Goal: Transaction & Acquisition: Purchase product/service

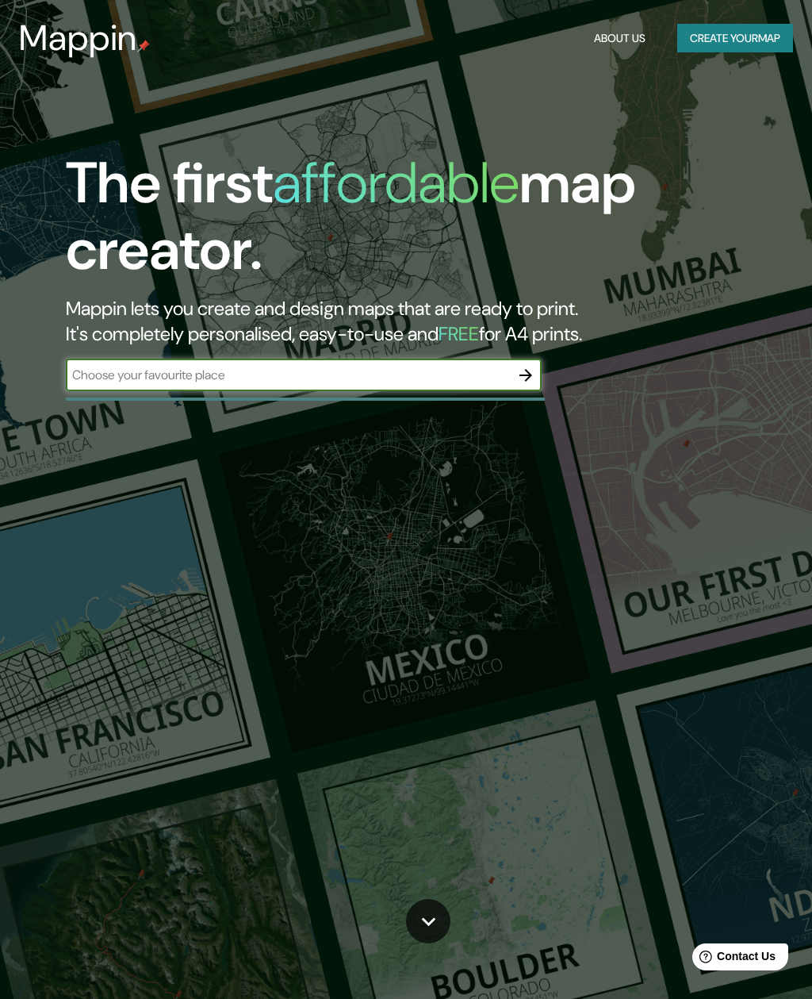
click at [223, 366] on input "text" at bounding box center [288, 375] width 444 height 18
type input "[GEOGRAPHIC_DATA]"
click at [524, 366] on icon "button" at bounding box center [526, 375] width 19 height 19
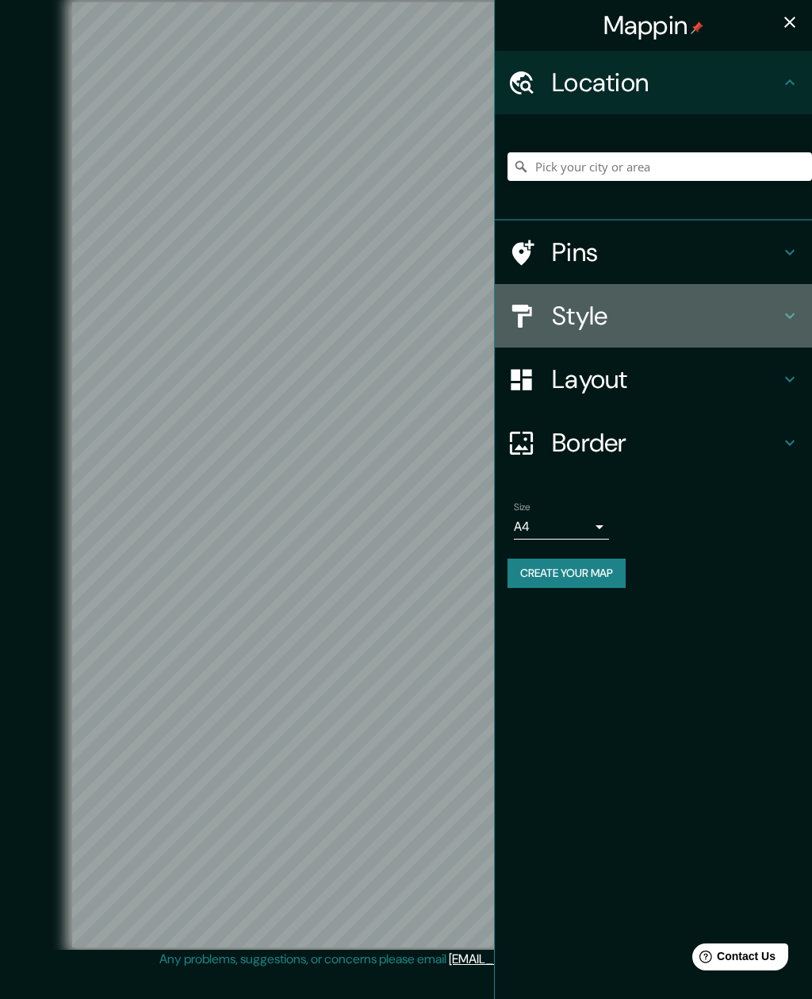
click at [791, 320] on icon at bounding box center [790, 315] width 19 height 19
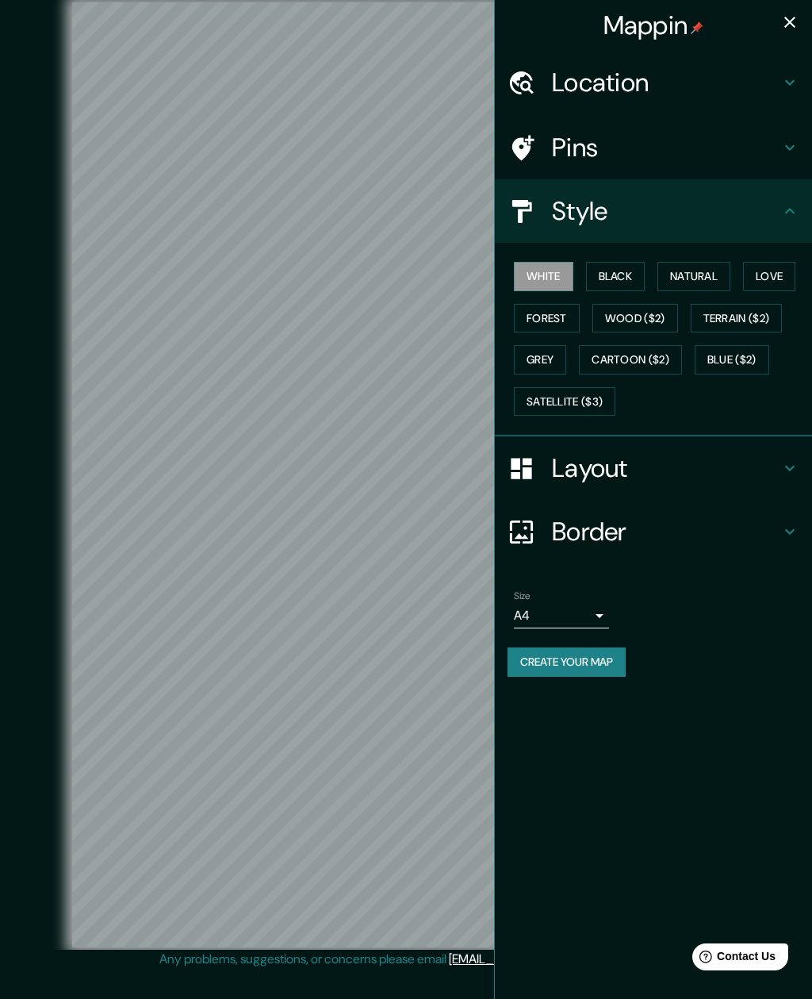
click at [702, 277] on button "Natural" at bounding box center [694, 276] width 73 height 29
click at [550, 324] on button "Forest" at bounding box center [547, 318] width 66 height 29
click at [652, 358] on button "Cartoon ($2)" at bounding box center [630, 359] width 103 height 29
click at [755, 356] on button "Blue ($2)" at bounding box center [732, 359] width 75 height 29
click at [639, 359] on button "Cartoon ($2)" at bounding box center [630, 359] width 103 height 29
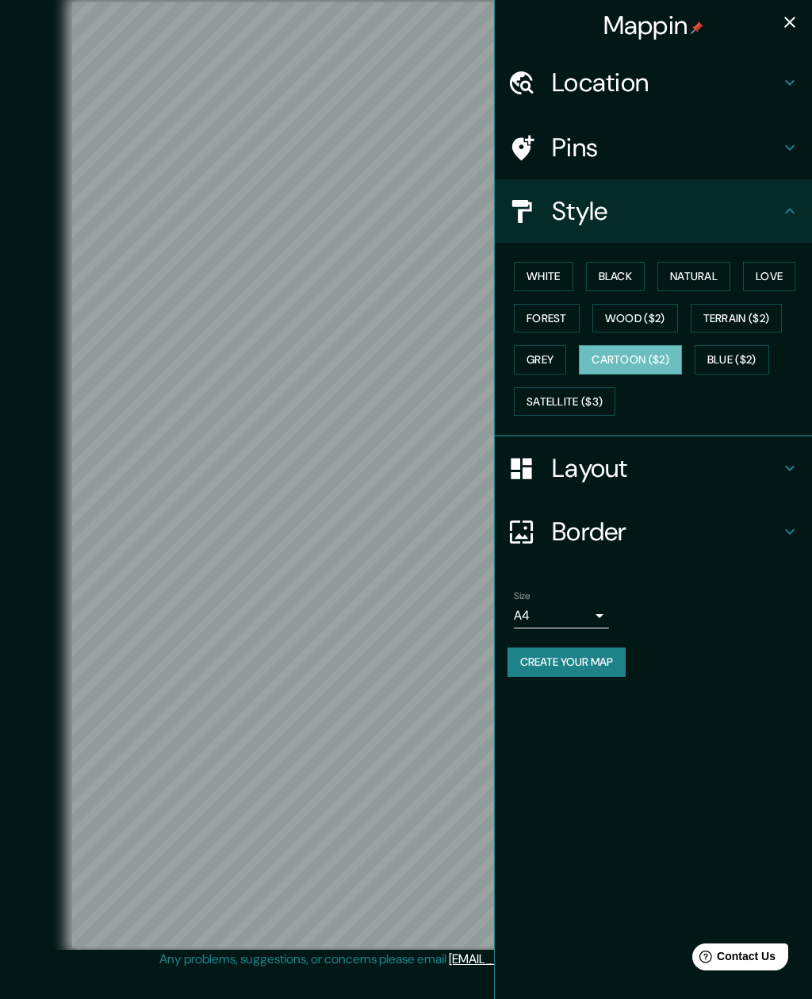
click at [545, 353] on button "Grey" at bounding box center [540, 359] width 52 height 29
click at [649, 355] on button "Cartoon ($2)" at bounding box center [630, 359] width 103 height 29
click at [643, 321] on button "Wood ($2)" at bounding box center [636, 318] width 86 height 29
click at [649, 91] on h4 "Location" at bounding box center [666, 83] width 229 height 32
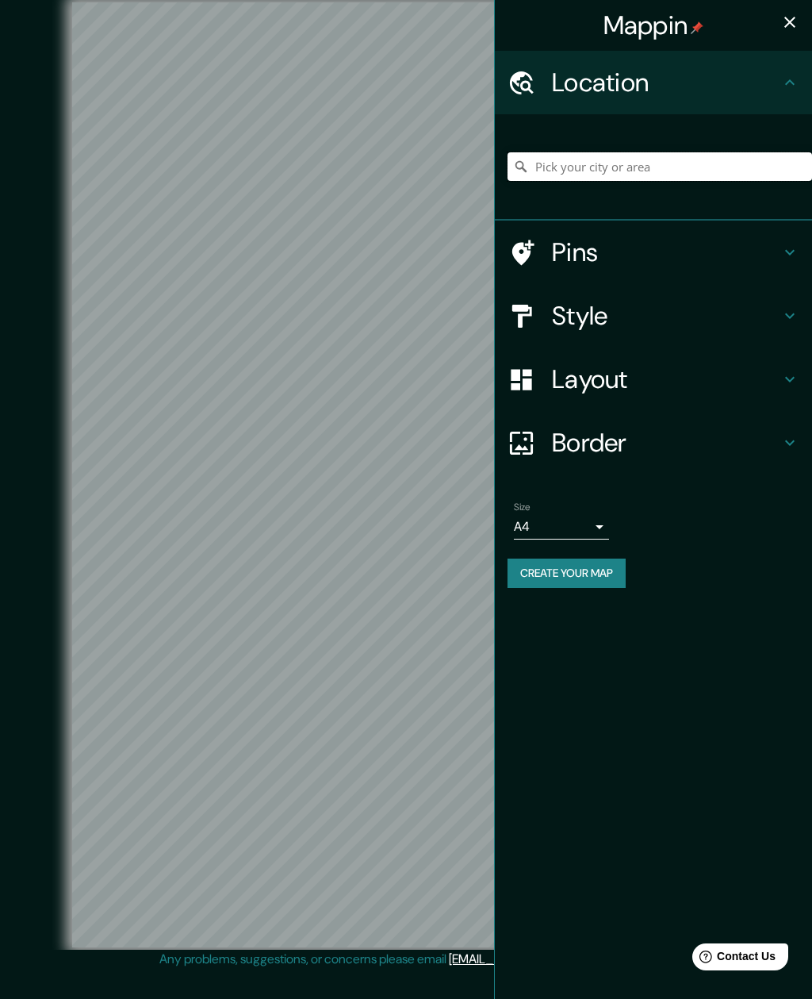
click at [628, 167] on input "Pick your city or area" at bounding box center [660, 166] width 305 height 29
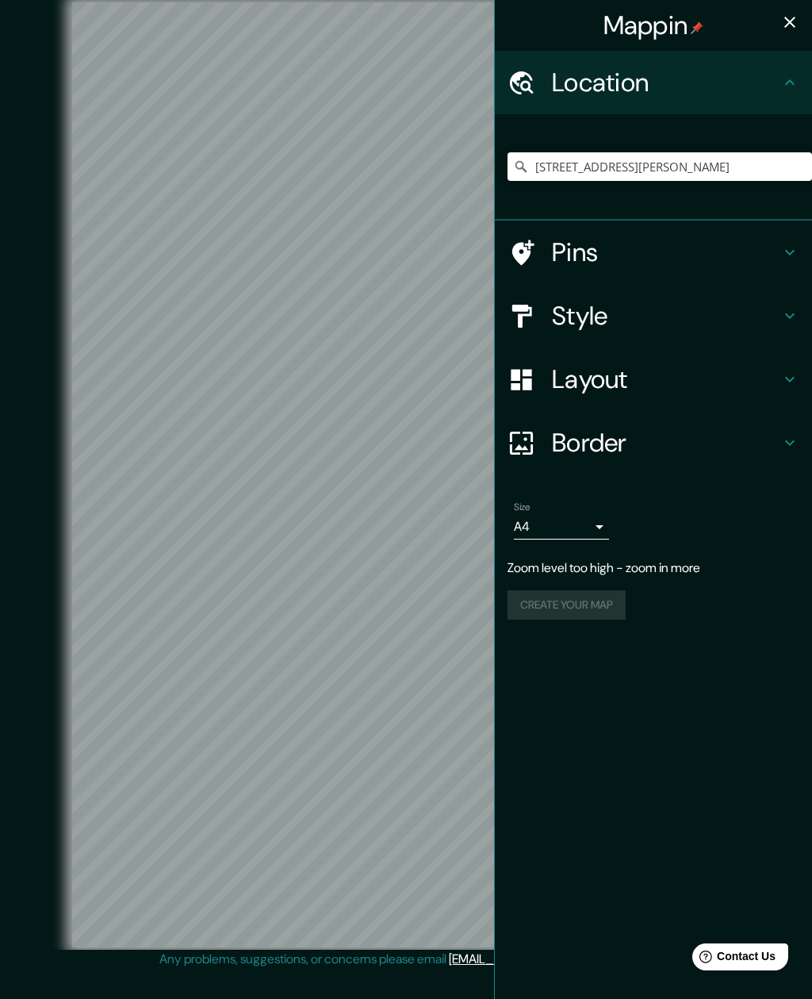
click at [804, 28] on button "button" at bounding box center [790, 22] width 32 height 32
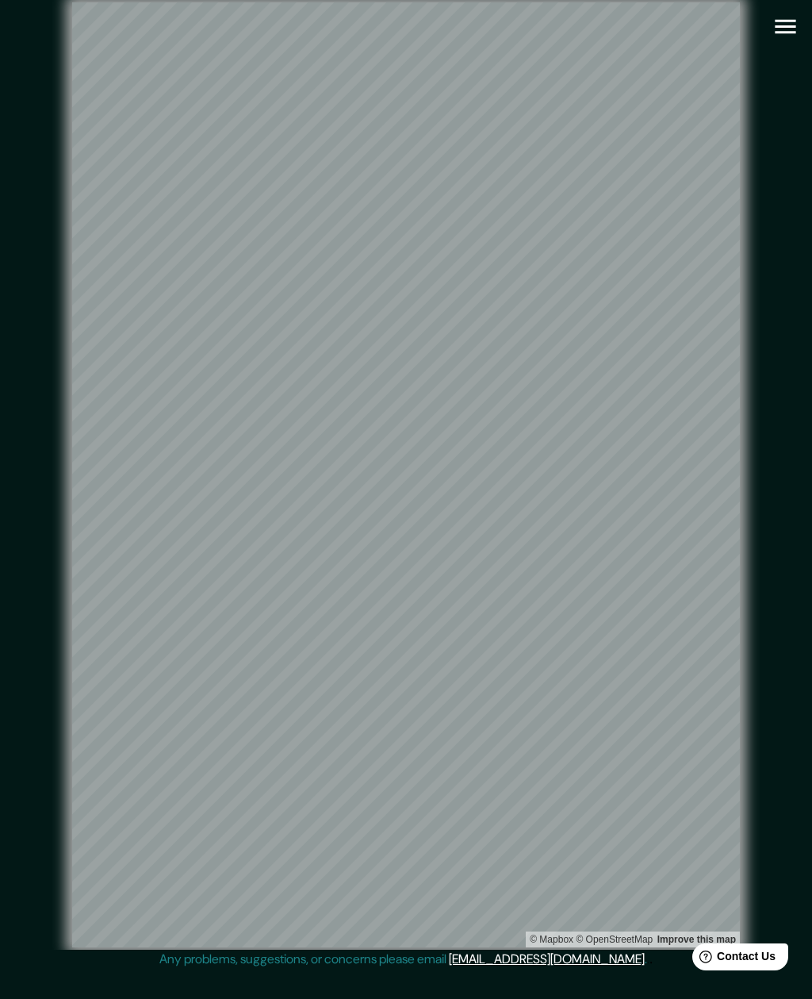
click at [784, 29] on icon "button" at bounding box center [786, 27] width 28 height 28
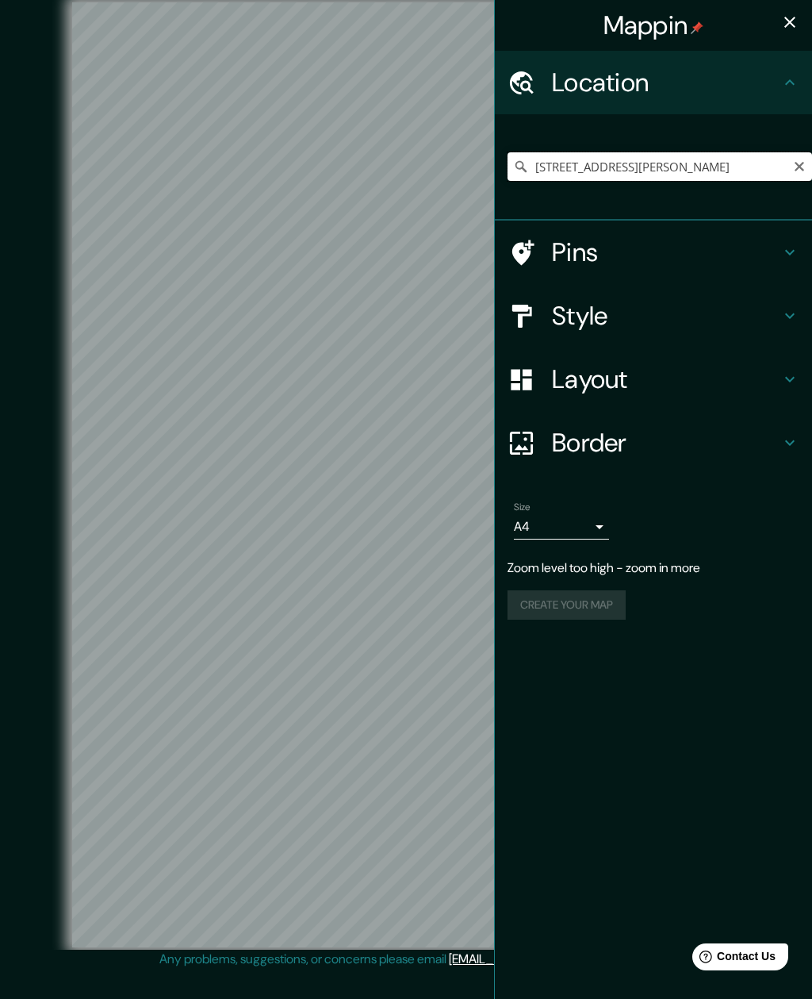
click at [739, 174] on input "[STREET_ADDRESS][PERSON_NAME]" at bounding box center [660, 166] width 305 height 29
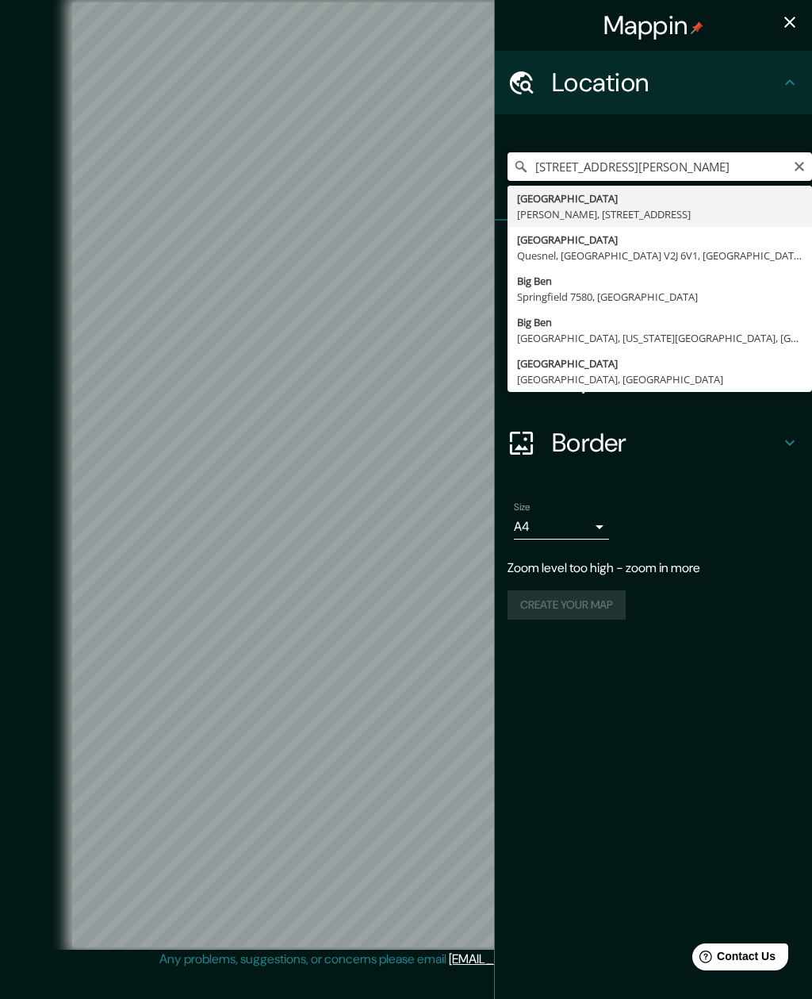
click at [792, 161] on input "[STREET_ADDRESS][PERSON_NAME]" at bounding box center [660, 166] width 305 height 29
click at [743, 175] on input "[GEOGRAPHIC_DATA], [PERSON_NAME], OntaCanadá" at bounding box center [660, 166] width 305 height 29
type input "Big"
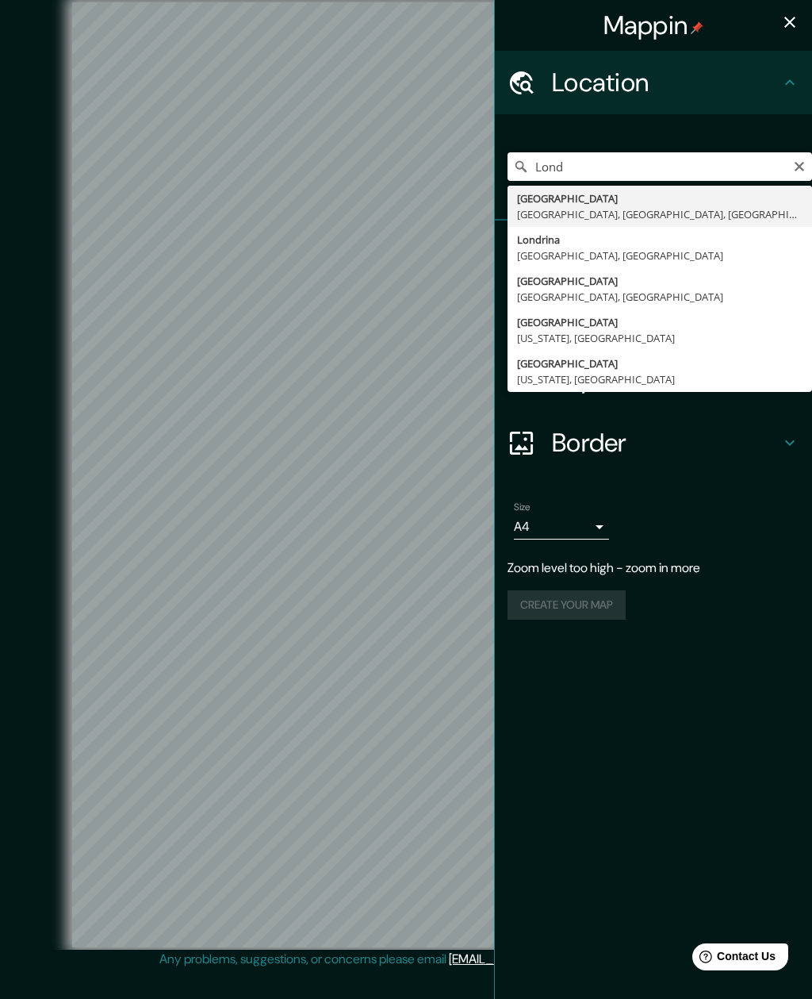
type input "[GEOGRAPHIC_DATA], [GEOGRAPHIC_DATA], [GEOGRAPHIC_DATA], [GEOGRAPHIC_DATA]"
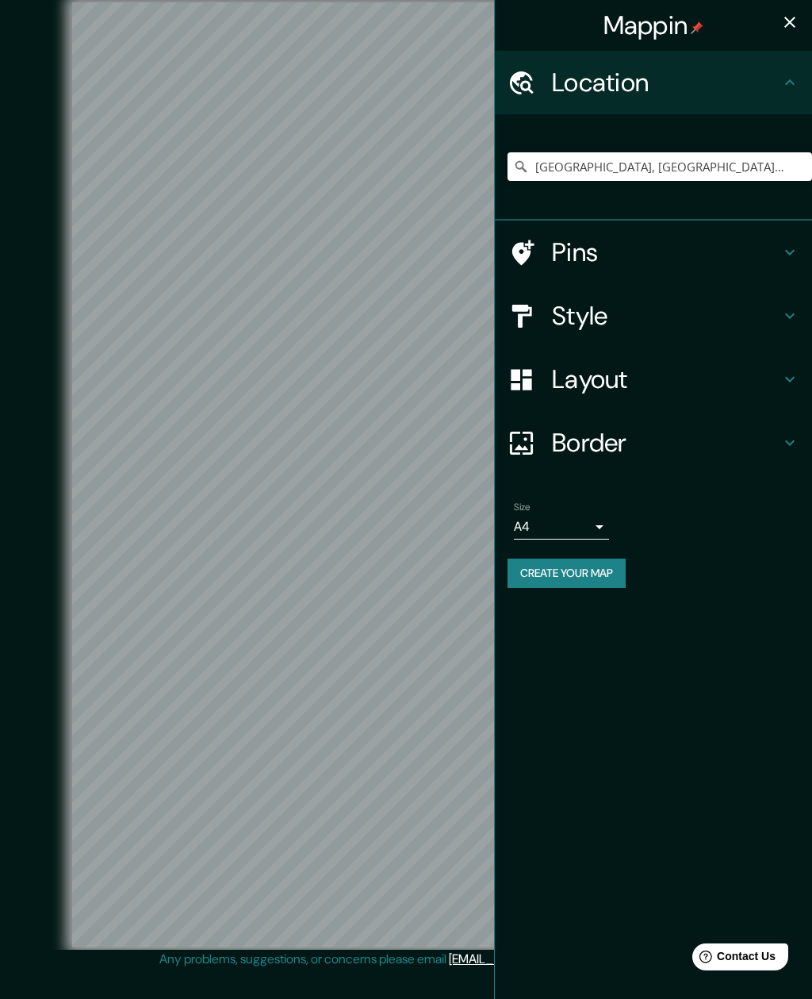
click at [802, 22] on button "button" at bounding box center [790, 22] width 32 height 32
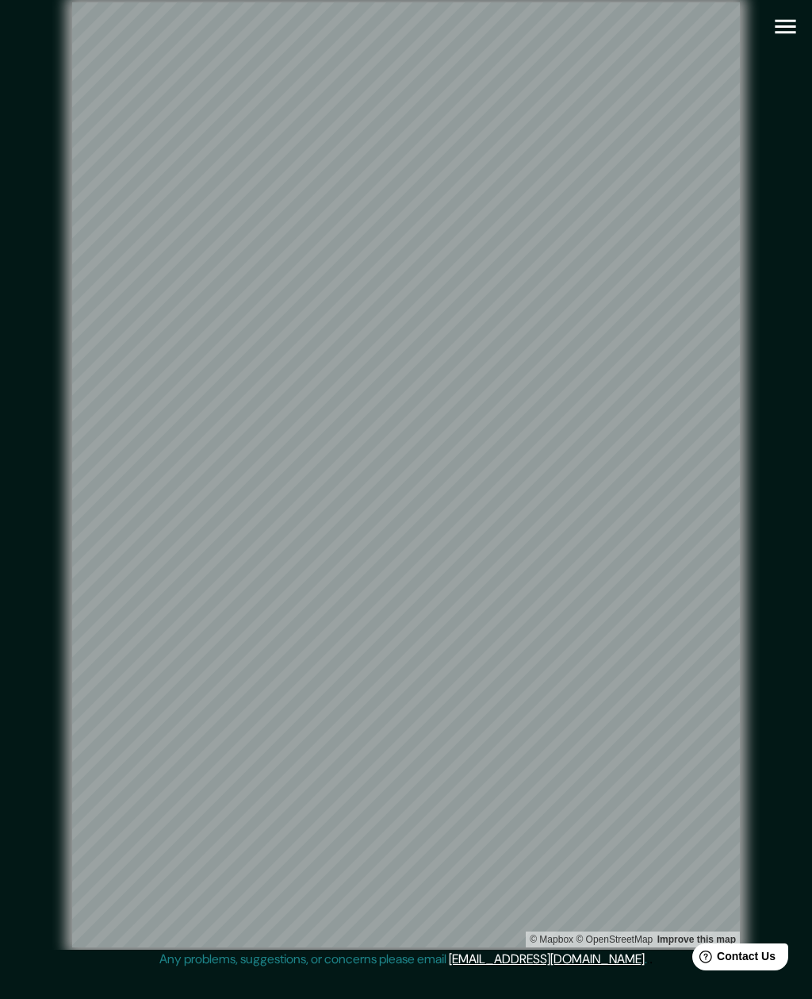
click at [789, 34] on icon "button" at bounding box center [786, 27] width 28 height 28
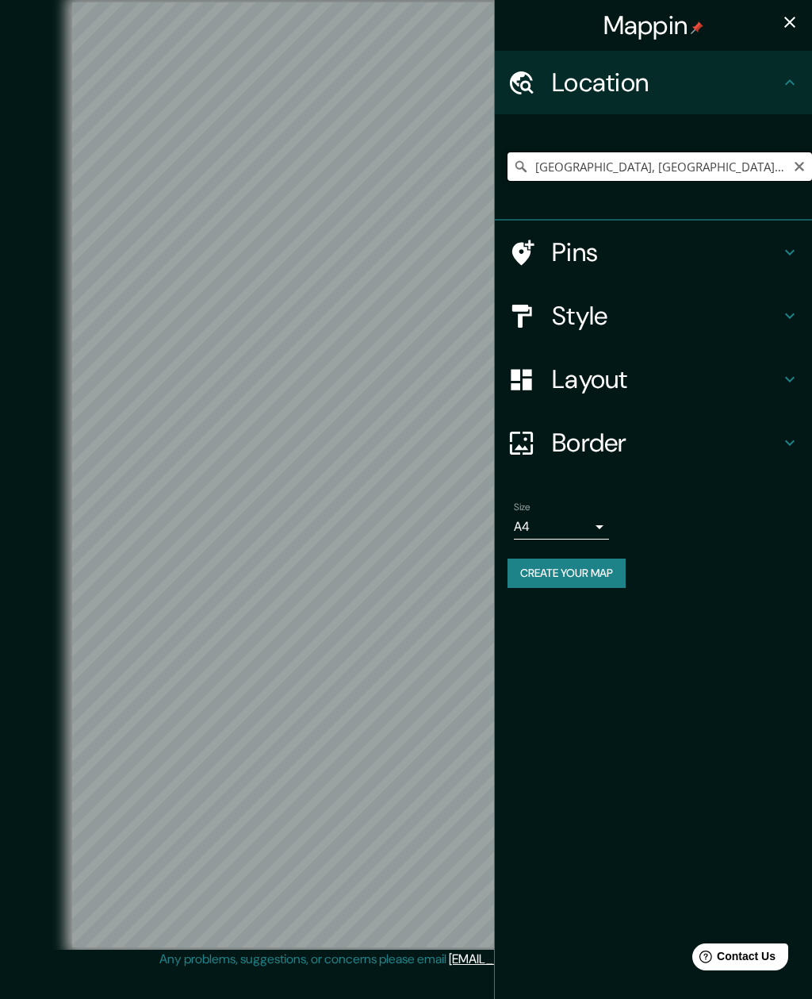
click at [719, 161] on input "[GEOGRAPHIC_DATA], [GEOGRAPHIC_DATA], [GEOGRAPHIC_DATA], [GEOGRAPHIC_DATA]" at bounding box center [660, 166] width 305 height 29
click at [795, 159] on button "Clear" at bounding box center [799, 165] width 13 height 15
click at [694, 172] on input "Pick your city or area" at bounding box center [660, 166] width 305 height 29
paste input "Londres SW1A 0AA, [GEOGRAPHIC_DATA]"
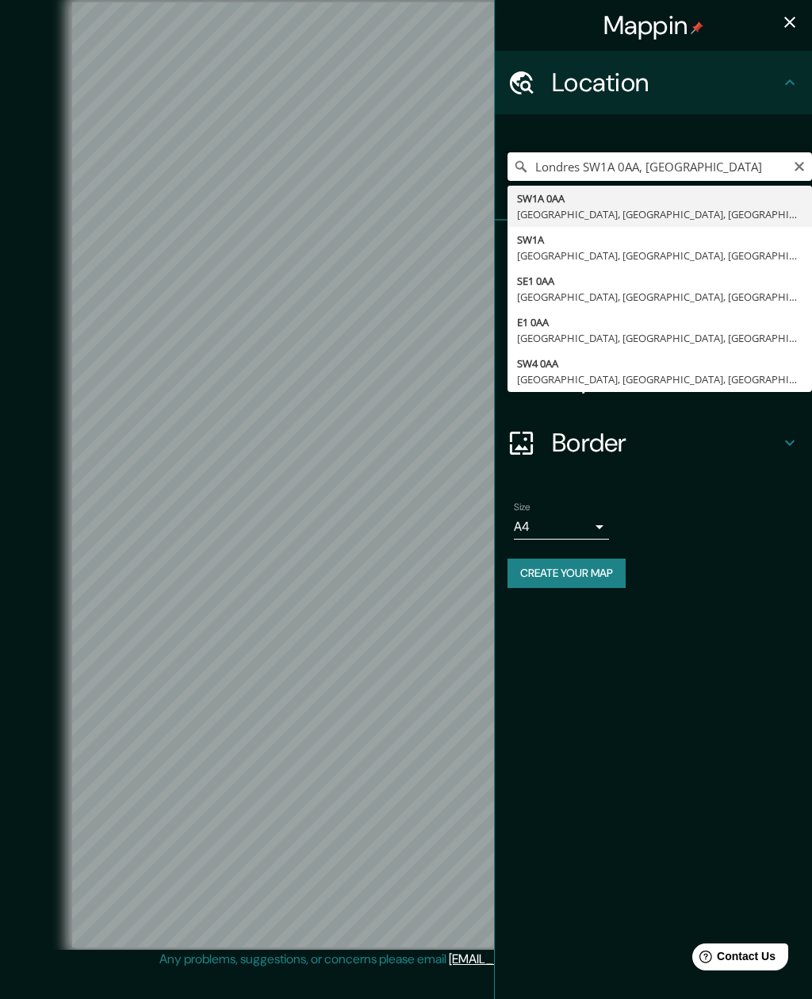
type input "SW1A 0AA, [GEOGRAPHIC_DATA], [GEOGRAPHIC_DATA], [GEOGRAPHIC_DATA], [GEOGRAPHIC_…"
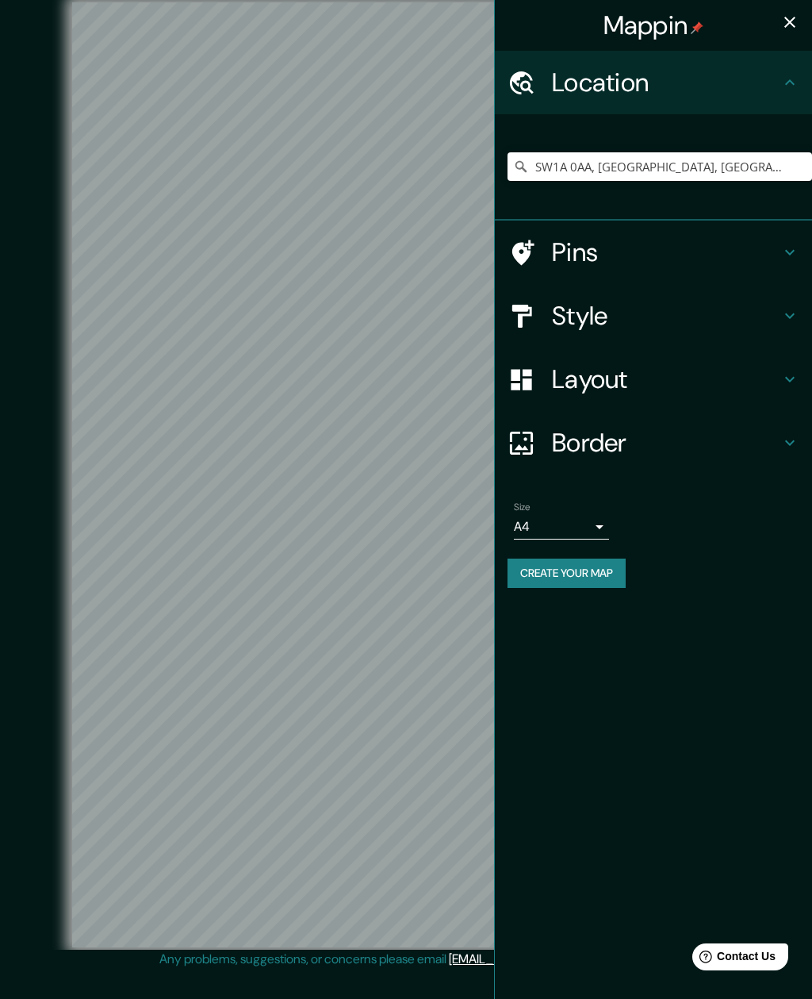
click at [792, 24] on icon "button" at bounding box center [790, 22] width 11 height 11
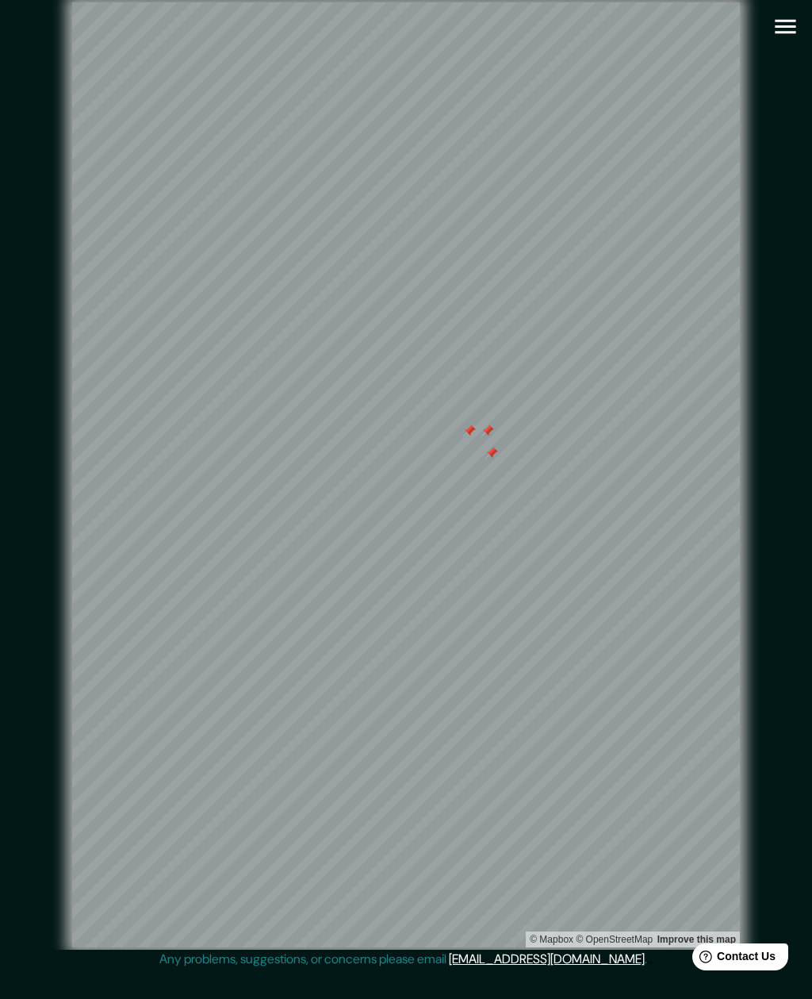
click at [473, 437] on div at bounding box center [469, 430] width 13 height 13
click at [489, 437] on div at bounding box center [488, 430] width 13 height 13
click at [490, 459] on div at bounding box center [492, 453] width 13 height 13
click at [790, 19] on icon "button" at bounding box center [786, 27] width 28 height 28
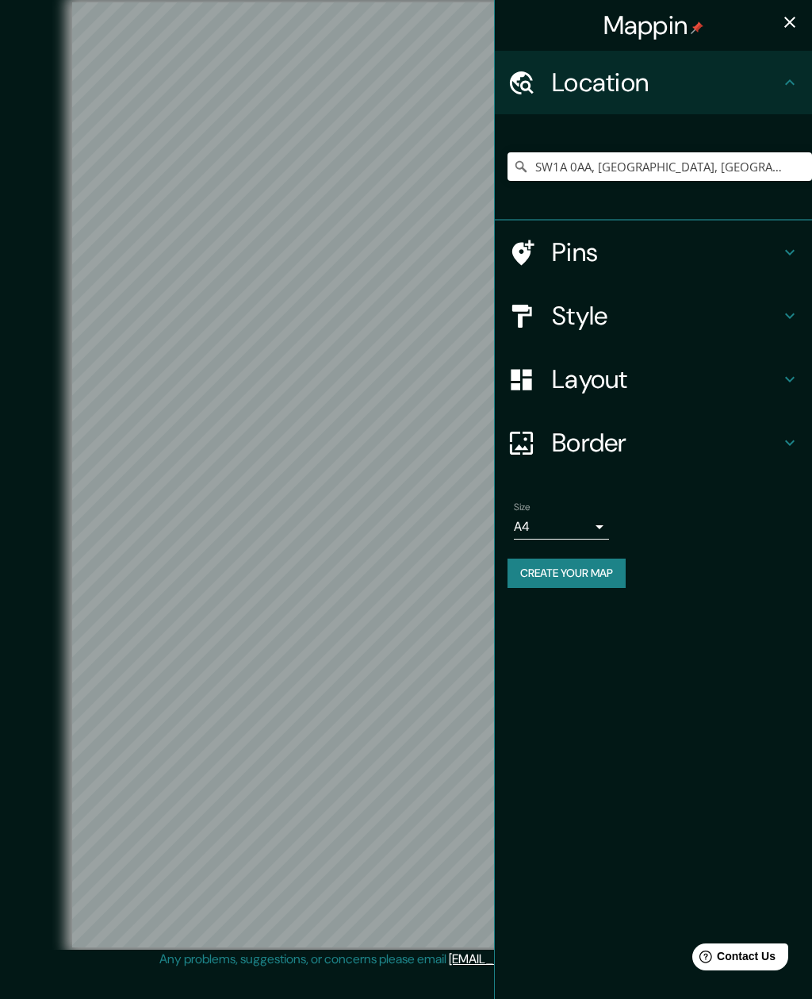
click at [772, 321] on h4 "Style" at bounding box center [666, 316] width 229 height 32
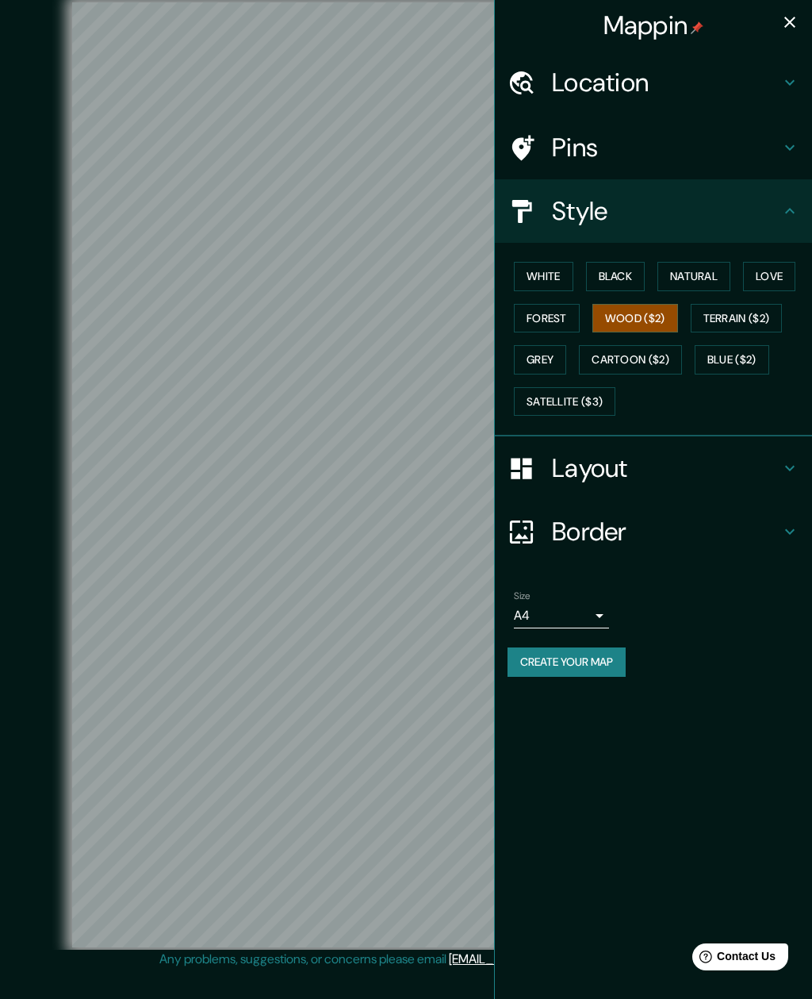
click at [554, 274] on button "White" at bounding box center [544, 276] width 60 height 29
click at [630, 263] on button "Black" at bounding box center [616, 276] width 60 height 29
click at [711, 271] on button "Natural" at bounding box center [694, 276] width 73 height 29
click at [778, 280] on button "Love" at bounding box center [769, 276] width 52 height 29
click at [566, 317] on button "Forest" at bounding box center [547, 318] width 66 height 29
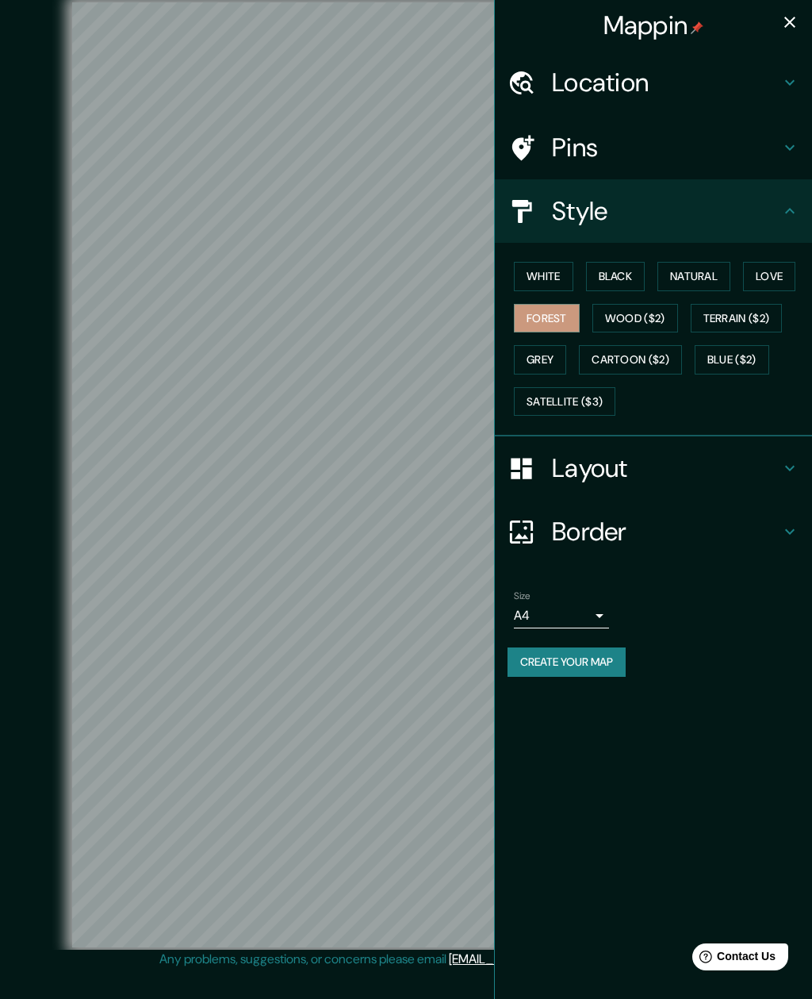
click at [654, 324] on button "Wood ($2)" at bounding box center [636, 318] width 86 height 29
click at [761, 325] on button "Terrain ($2)" at bounding box center [737, 318] width 92 height 29
click at [545, 357] on button "Grey" at bounding box center [540, 359] width 52 height 29
click at [634, 369] on button "Cartoon ($2)" at bounding box center [630, 359] width 103 height 29
click at [755, 363] on button "Blue ($2)" at bounding box center [732, 359] width 75 height 29
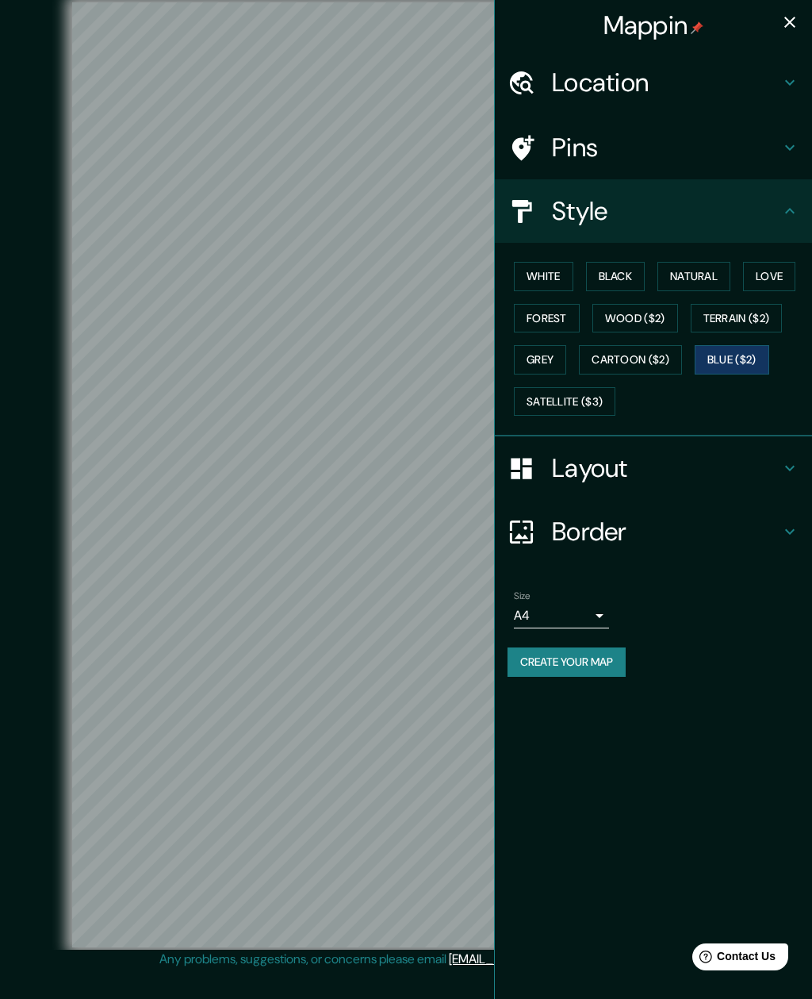
click at [603, 401] on button "Satellite ($3)" at bounding box center [565, 401] width 102 height 29
click at [416, 450] on div at bounding box center [415, 443] width 13 height 13
click at [800, 16] on button "button" at bounding box center [790, 22] width 32 height 32
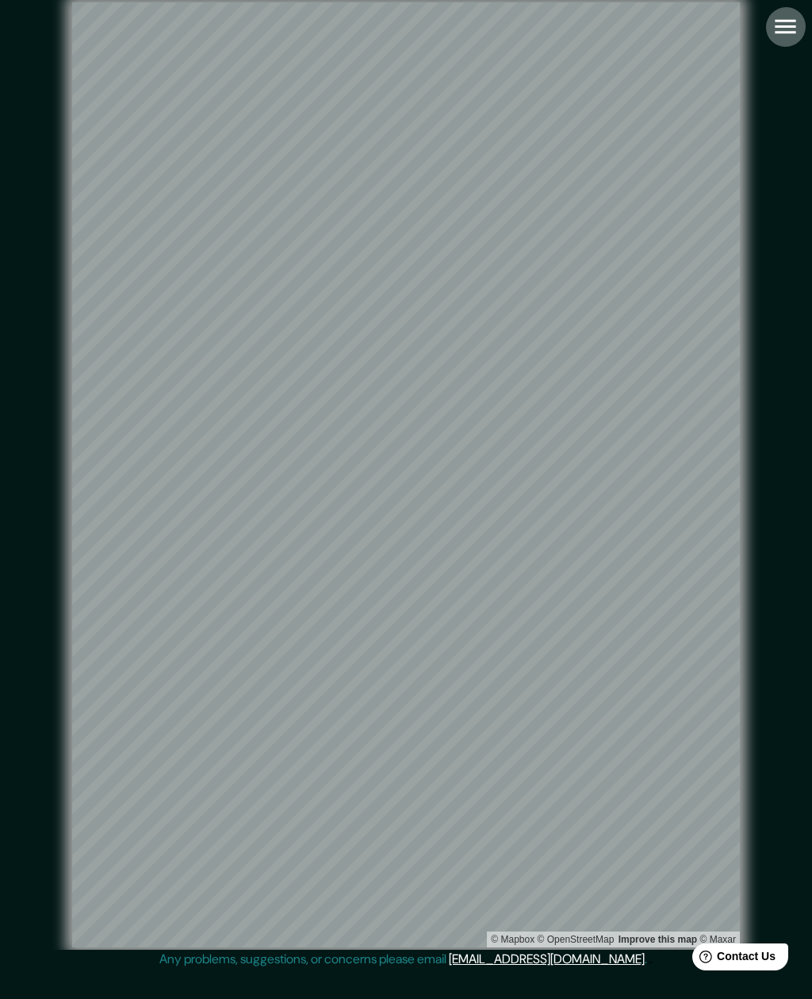
click at [781, 31] on icon "button" at bounding box center [786, 27] width 28 height 28
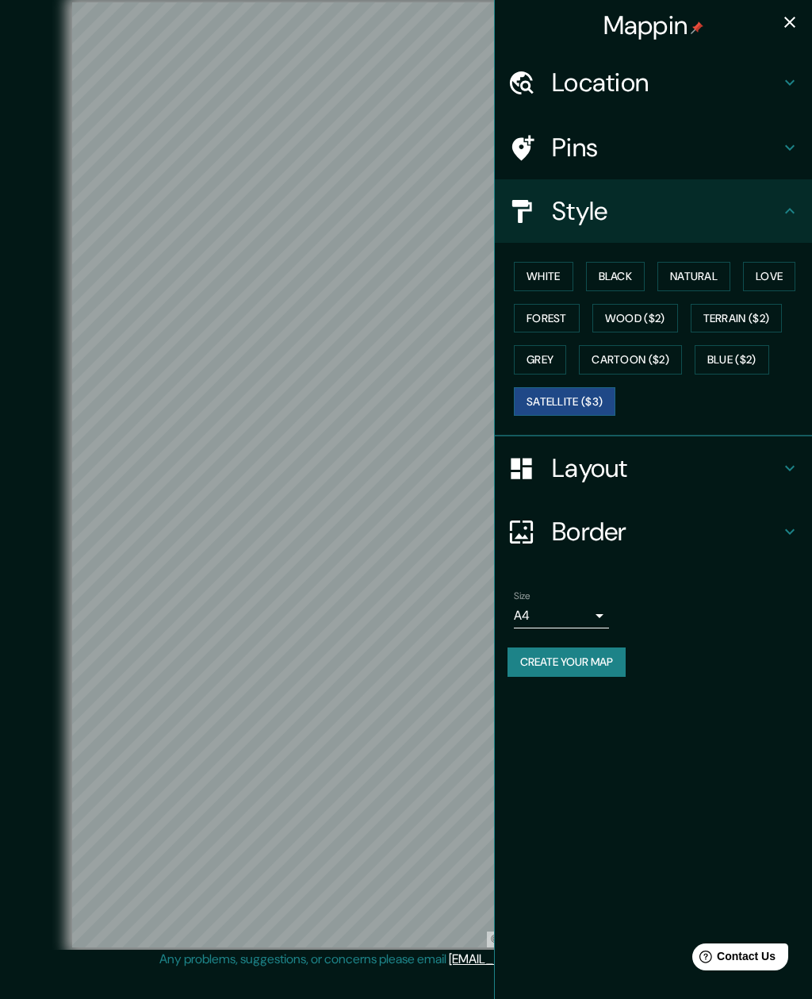
click at [736, 348] on button "Blue ($2)" at bounding box center [732, 359] width 75 height 29
click at [391, 477] on div at bounding box center [393, 470] width 13 height 13
click at [392, 495] on div at bounding box center [393, 488] width 13 height 13
click at [404, 489] on div at bounding box center [407, 482] width 13 height 13
click at [747, 351] on button "Blue ($2)" at bounding box center [732, 359] width 75 height 29
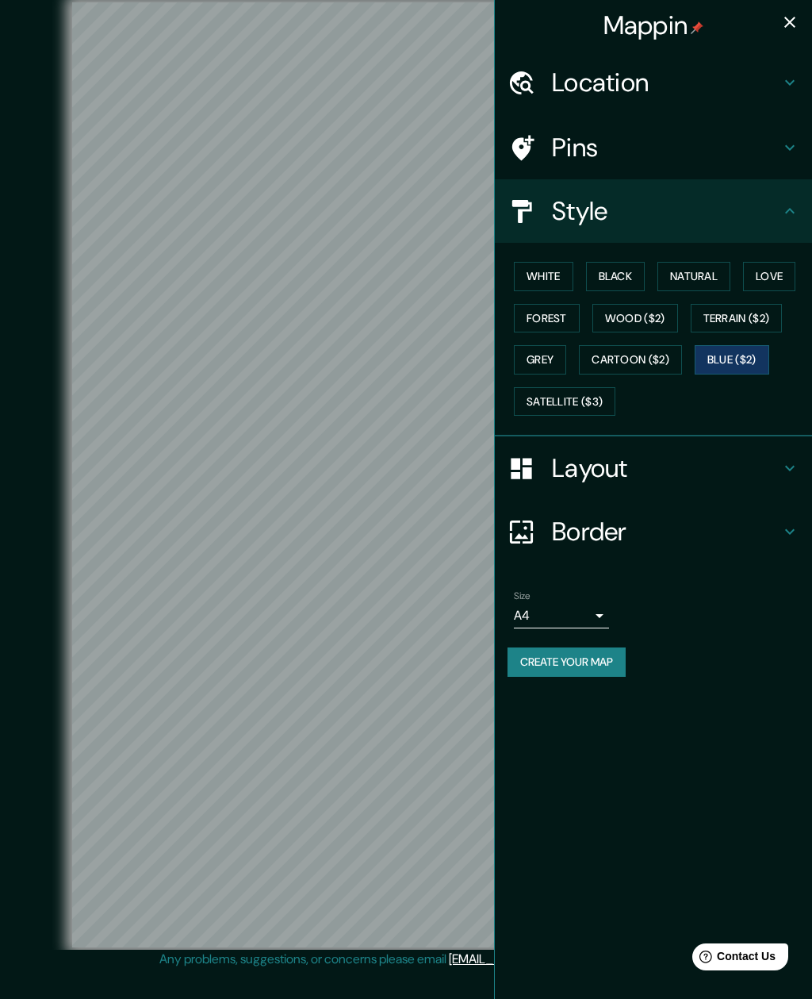
click at [792, 25] on icon "button" at bounding box center [790, 22] width 11 height 11
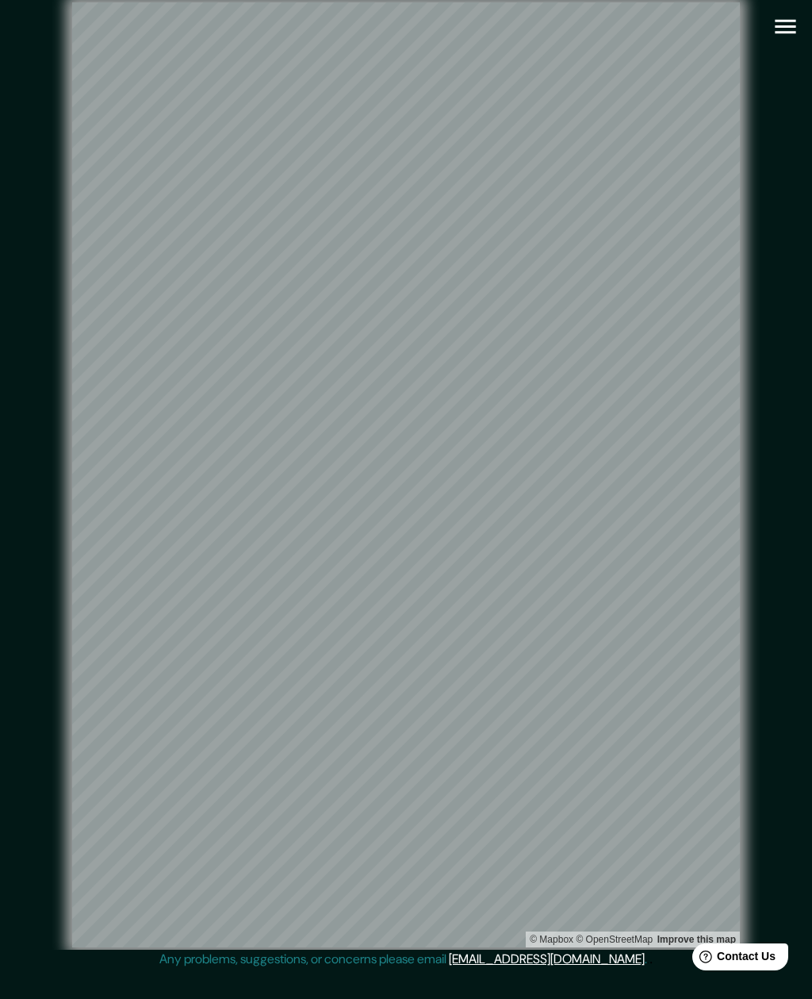
click at [156, 1] on div "© Mapbox © OpenStreetMap Improve this map" at bounding box center [406, 475] width 782 height 950
